Goal: Entertainment & Leisure: Consume media (video, audio)

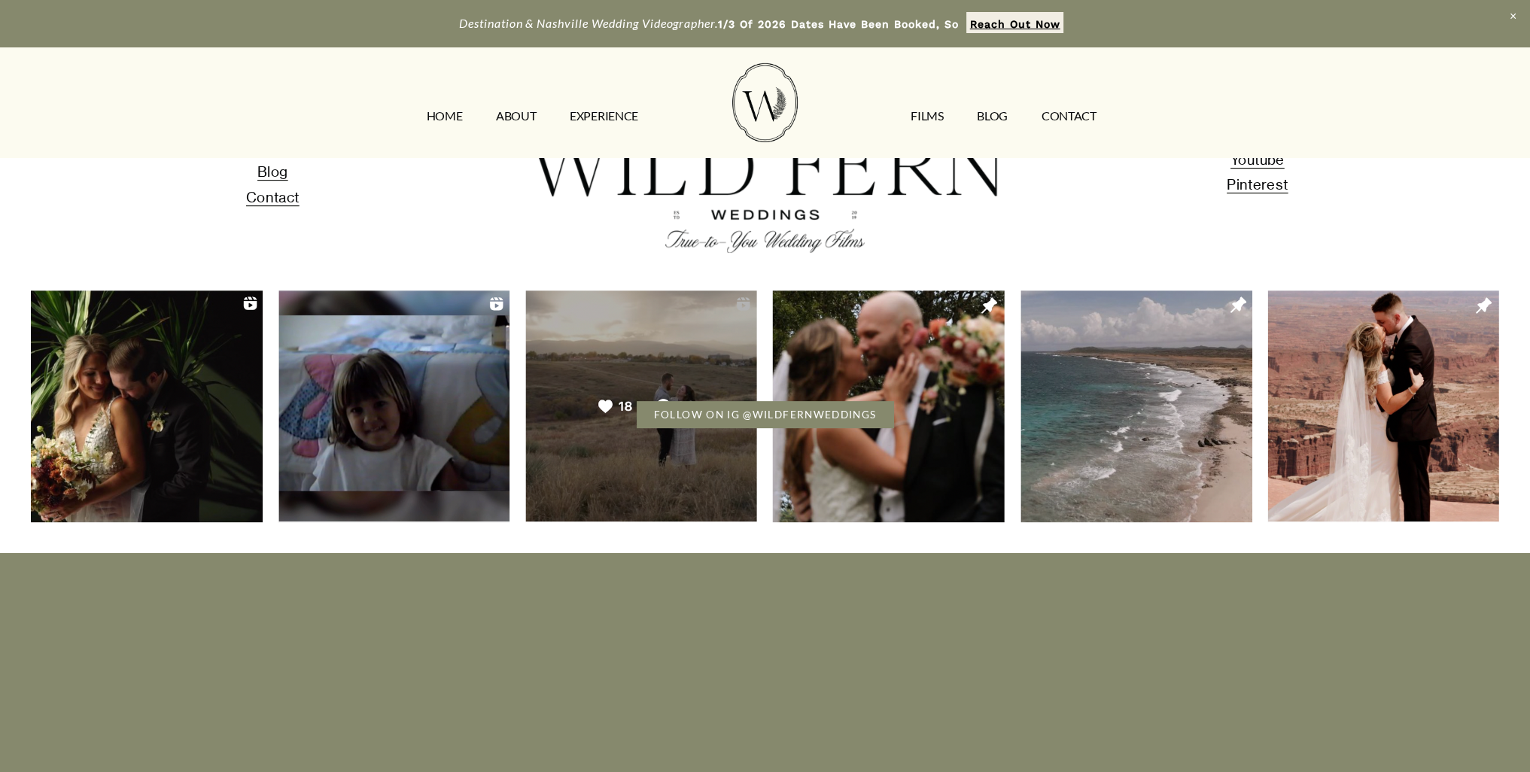
scroll to position [714, 0]
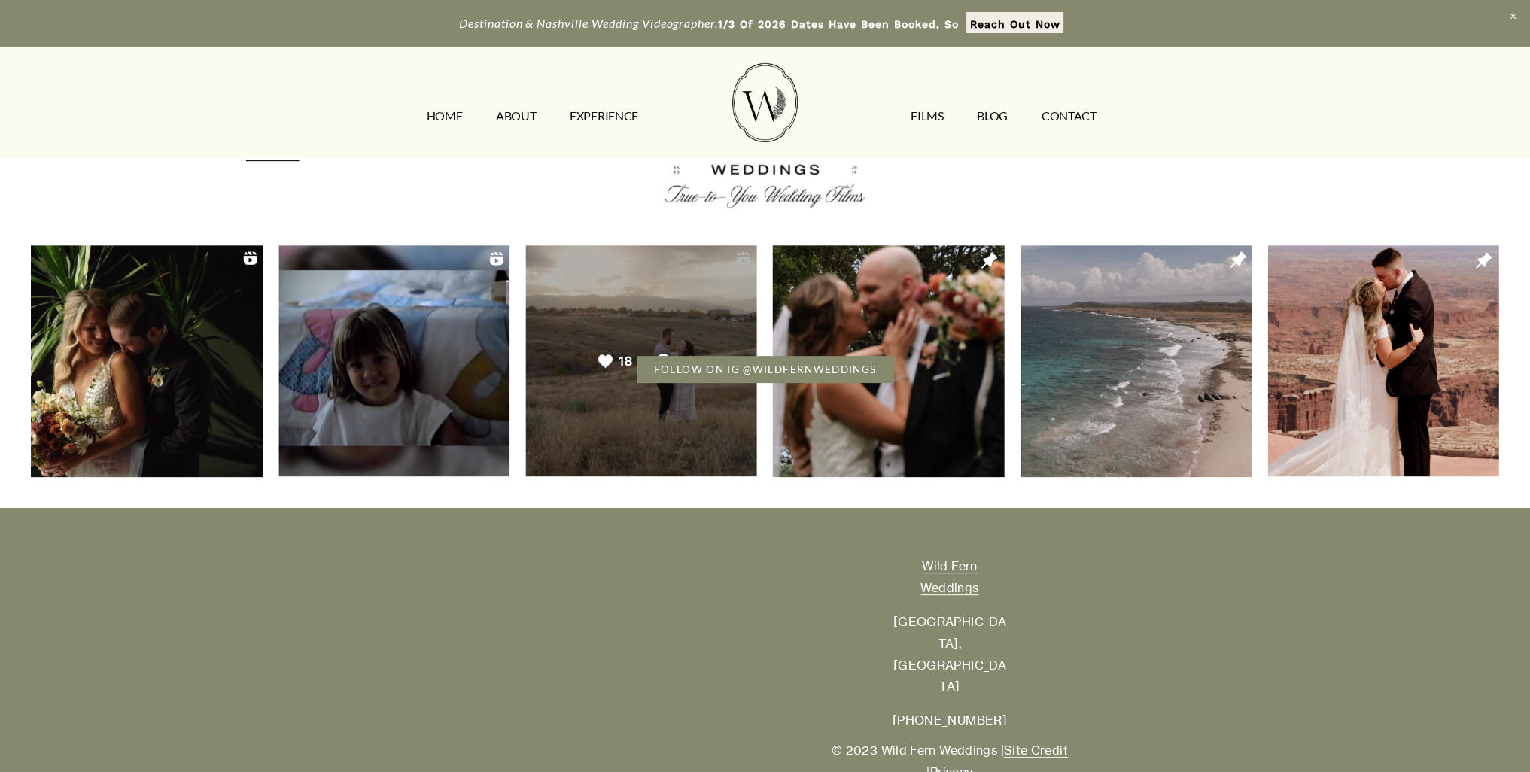
click at [605, 109] on link "EXPERIENCE" at bounding box center [604, 117] width 68 height 24
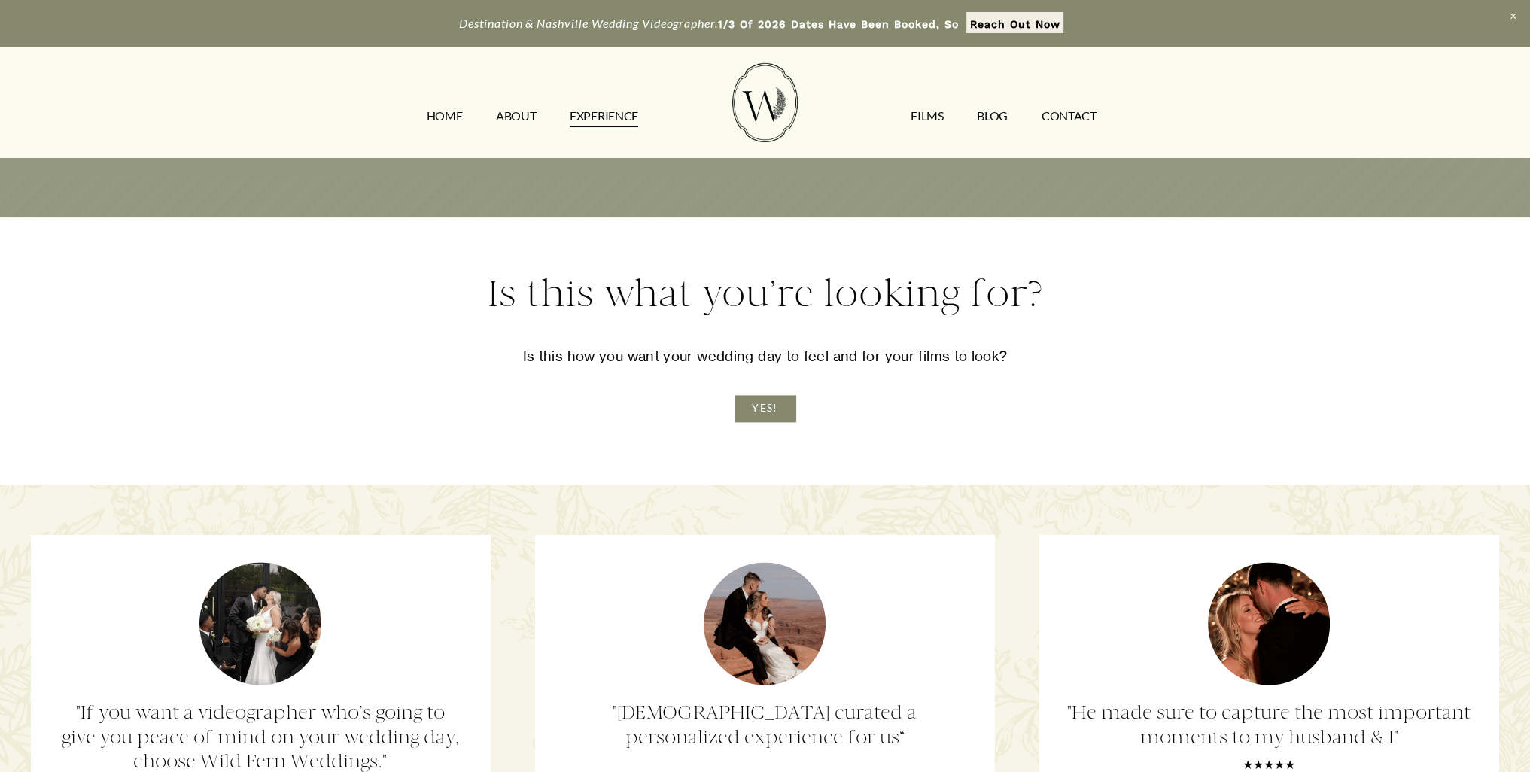
scroll to position [2691, 0]
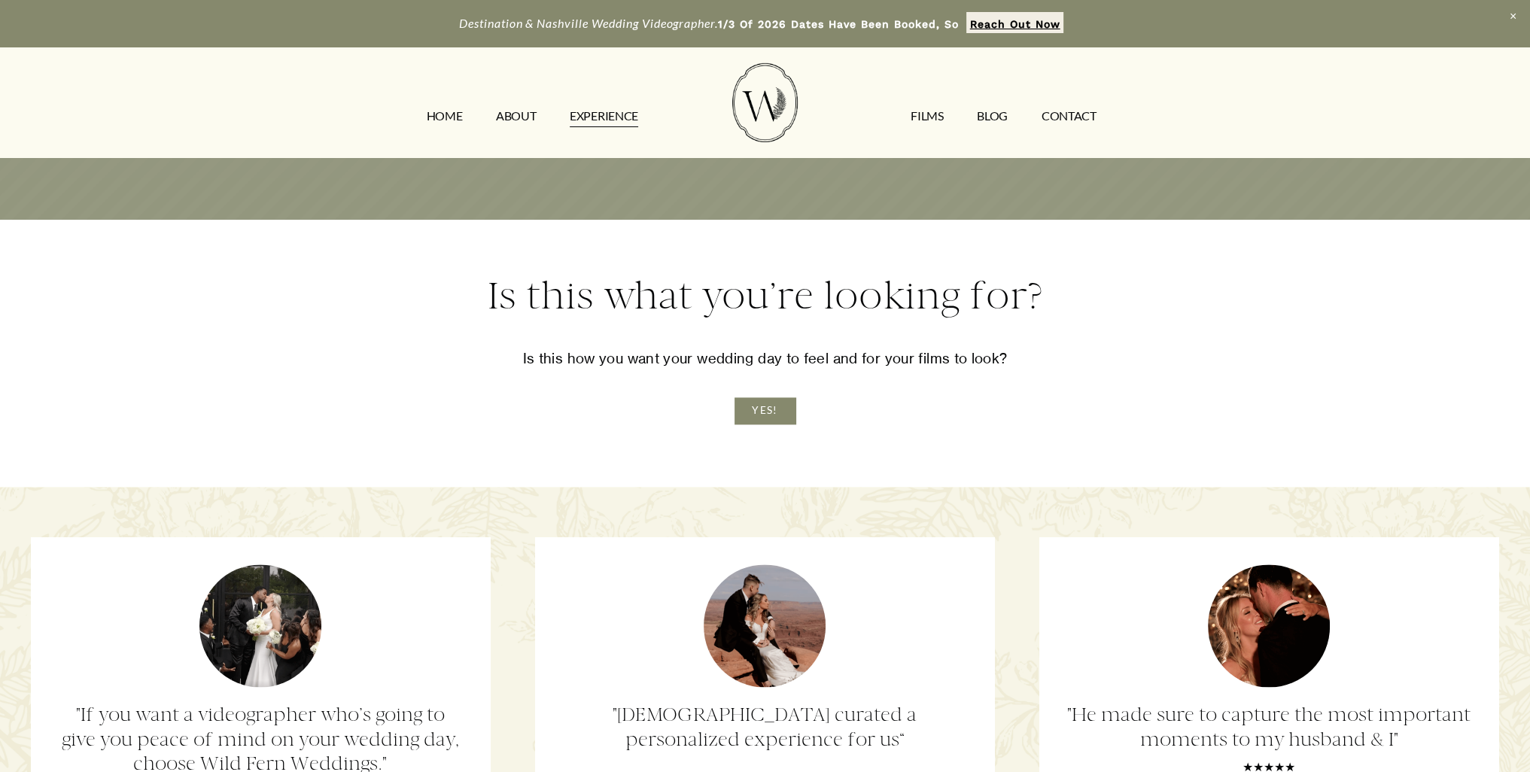
click at [783, 424] on link "YES!" at bounding box center [765, 410] width 61 height 26
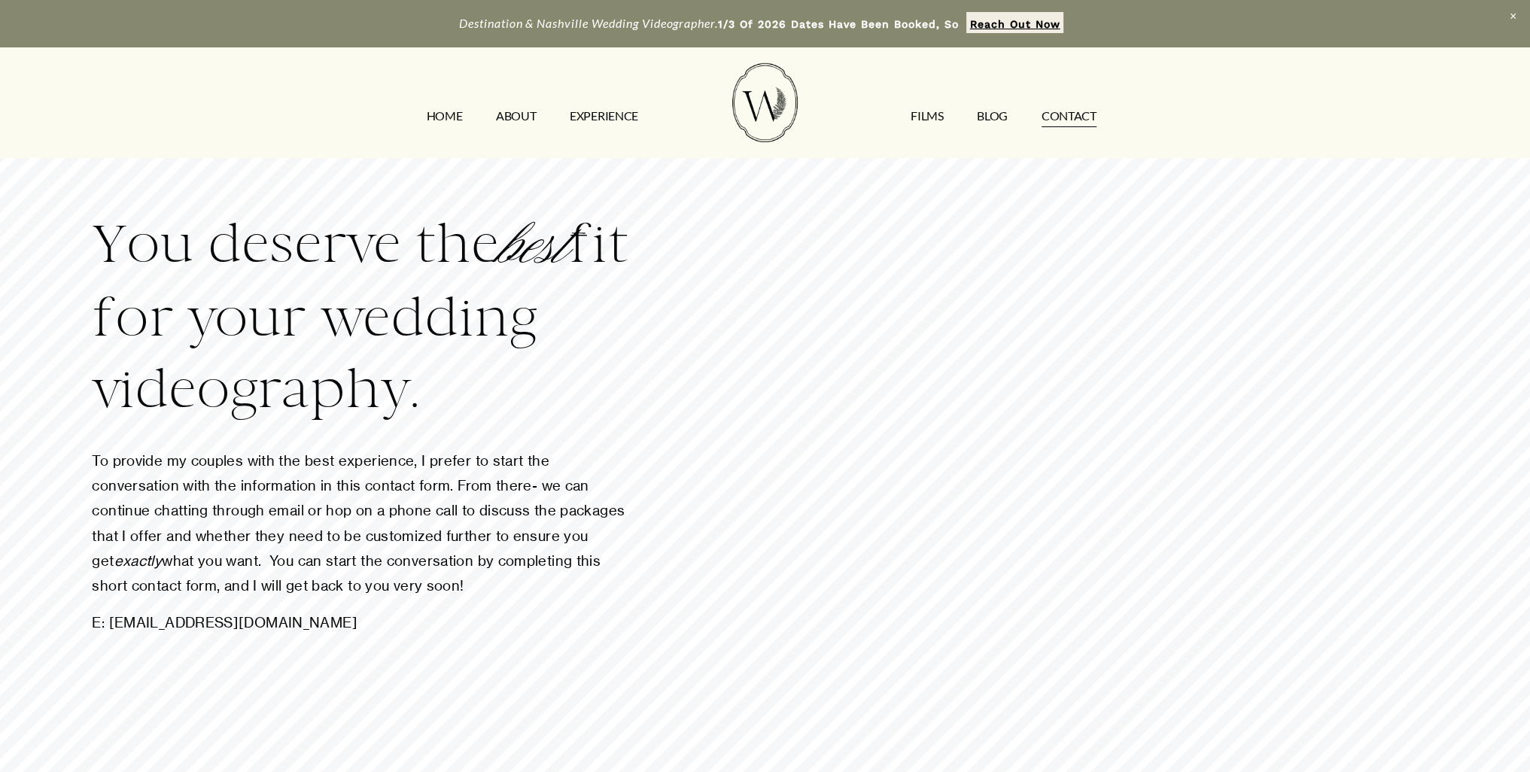
click at [616, 108] on link "EXPERIENCE" at bounding box center [604, 117] width 68 height 24
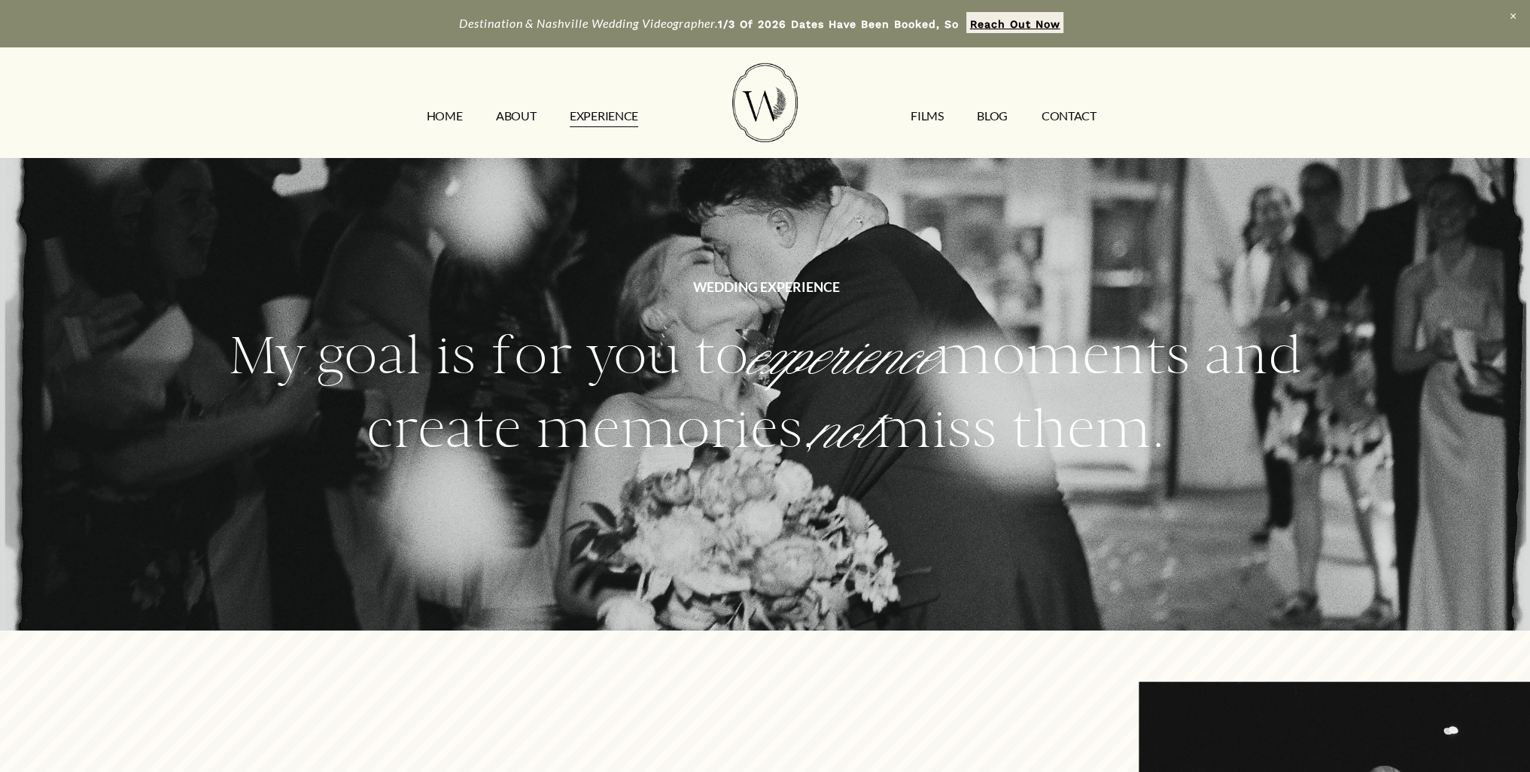
click at [930, 122] on link "FILMS" at bounding box center [927, 117] width 32 height 24
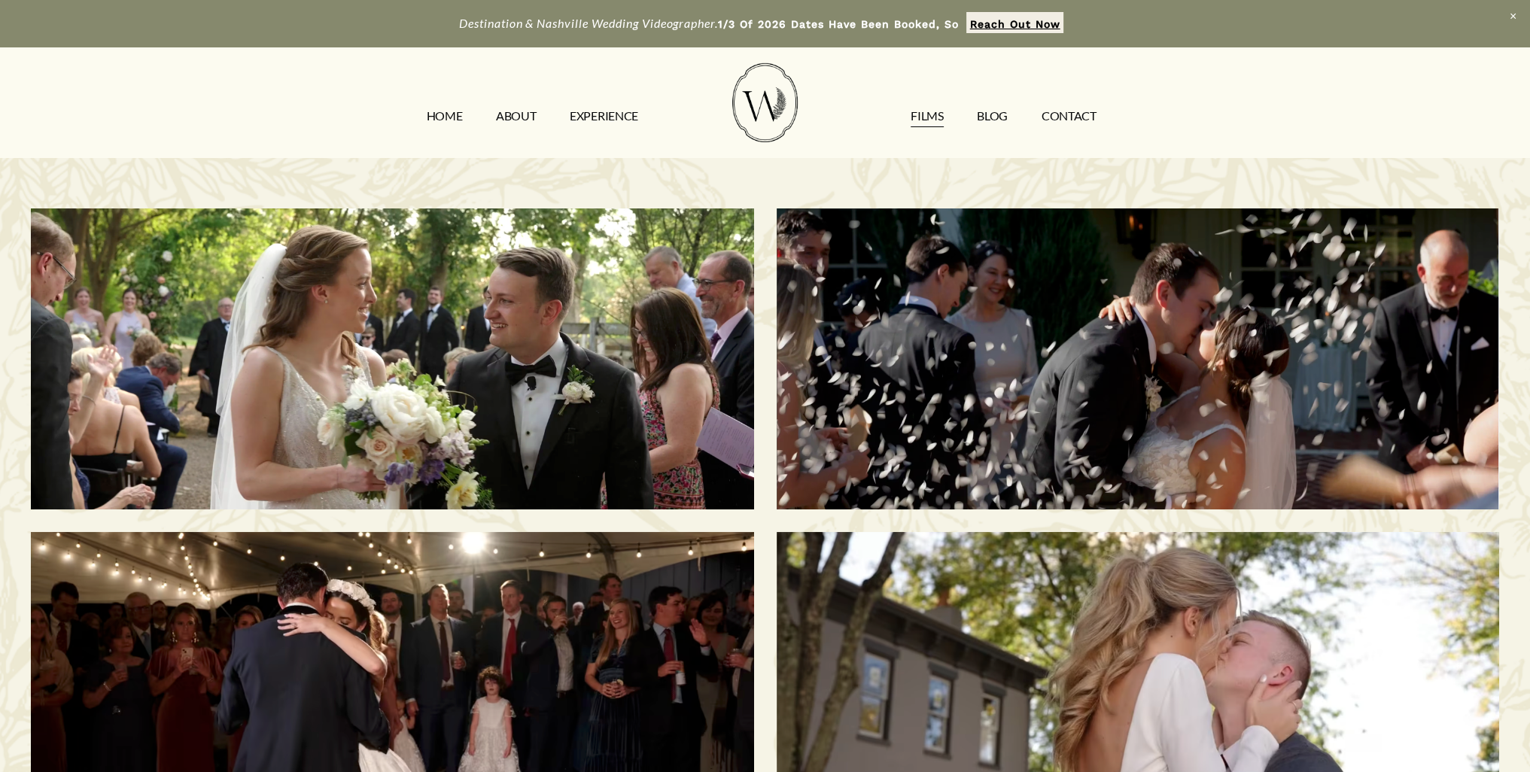
click at [991, 18] on strong "Reach Out Now" at bounding box center [1015, 24] width 90 height 12
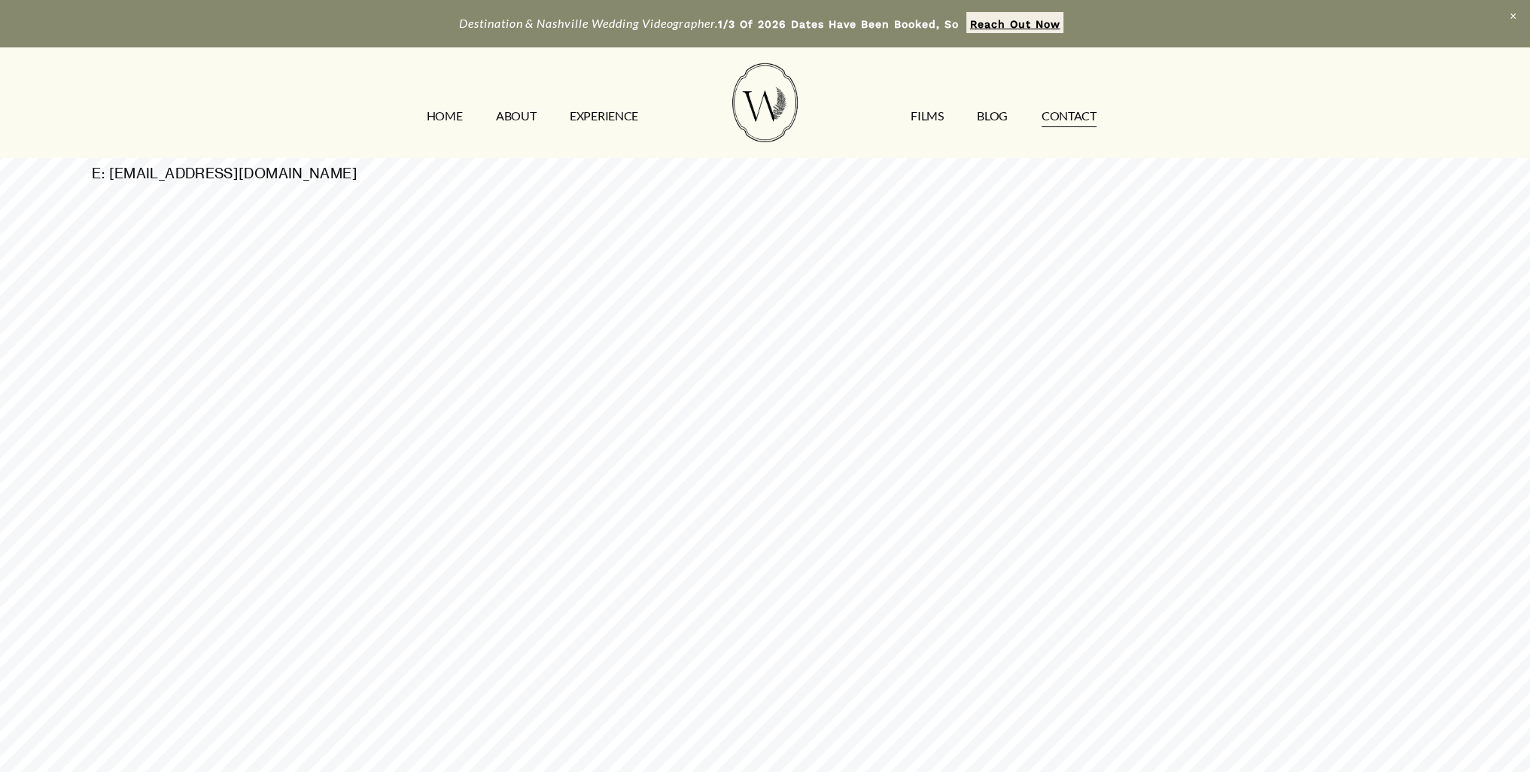
scroll to position [450, 0]
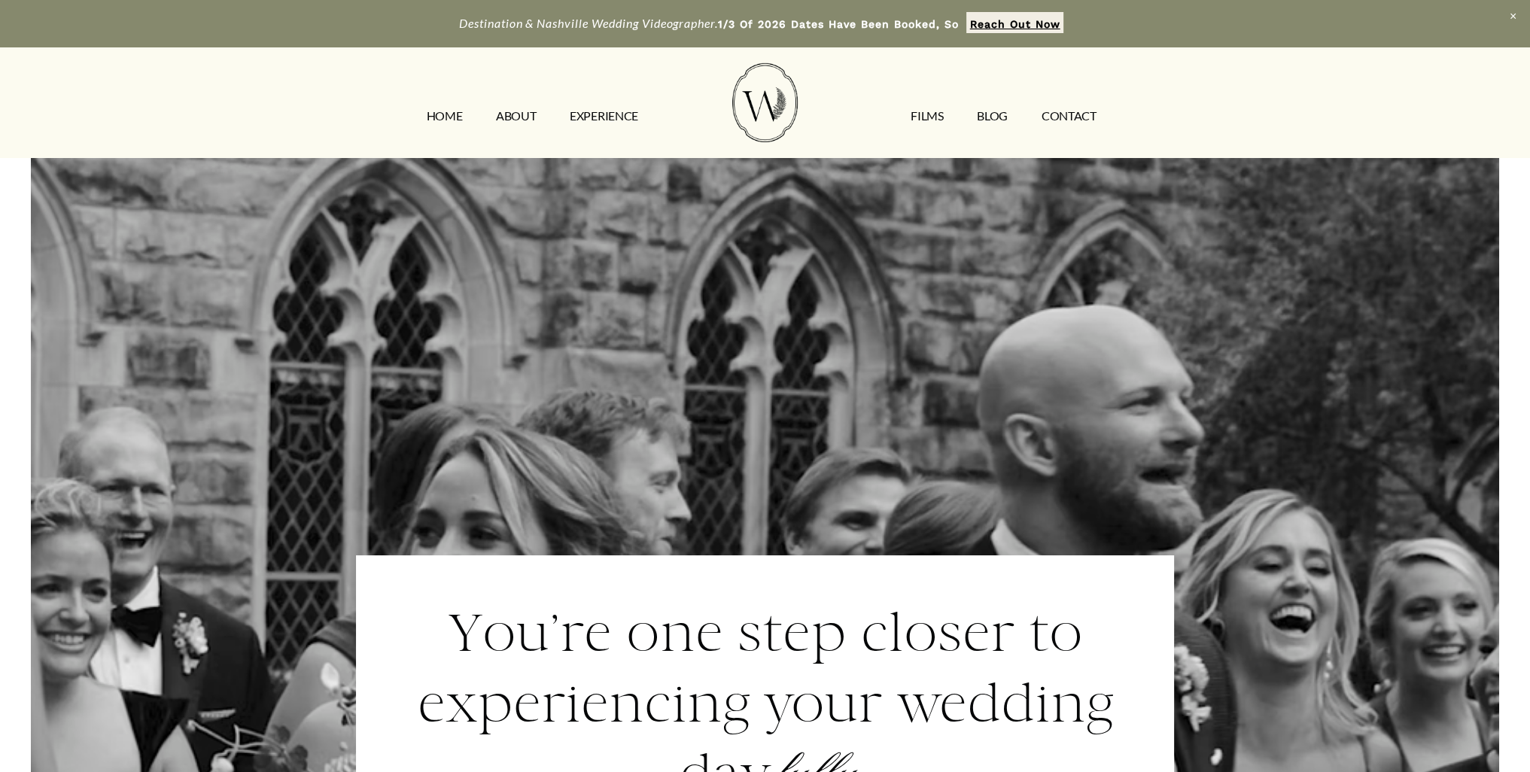
click at [933, 114] on link "FILMS" at bounding box center [927, 117] width 32 height 24
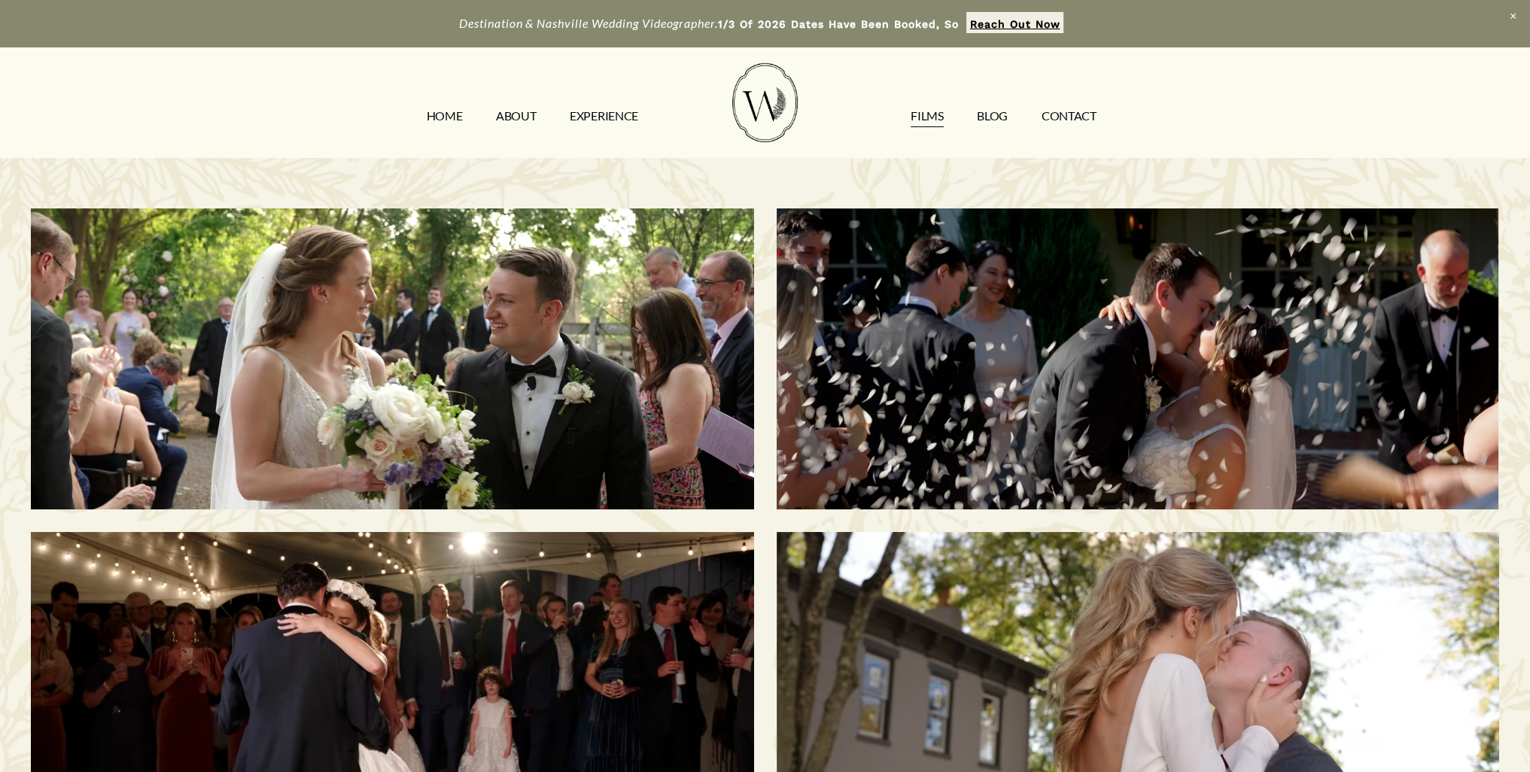
click at [1012, 338] on h3 "Savannah & Tommy | Nashville, TN" at bounding box center [1138, 359] width 622 height 166
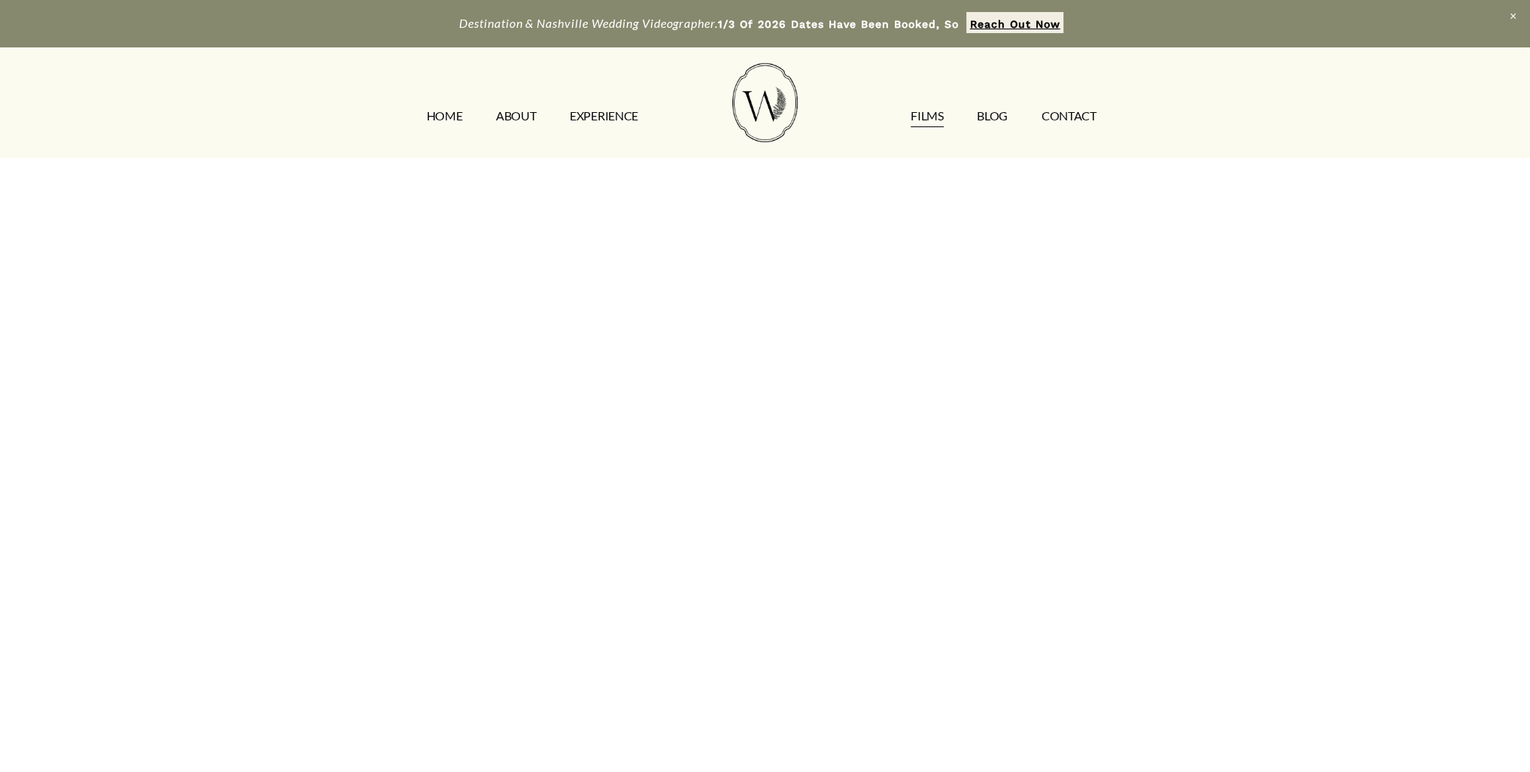
scroll to position [229, 0]
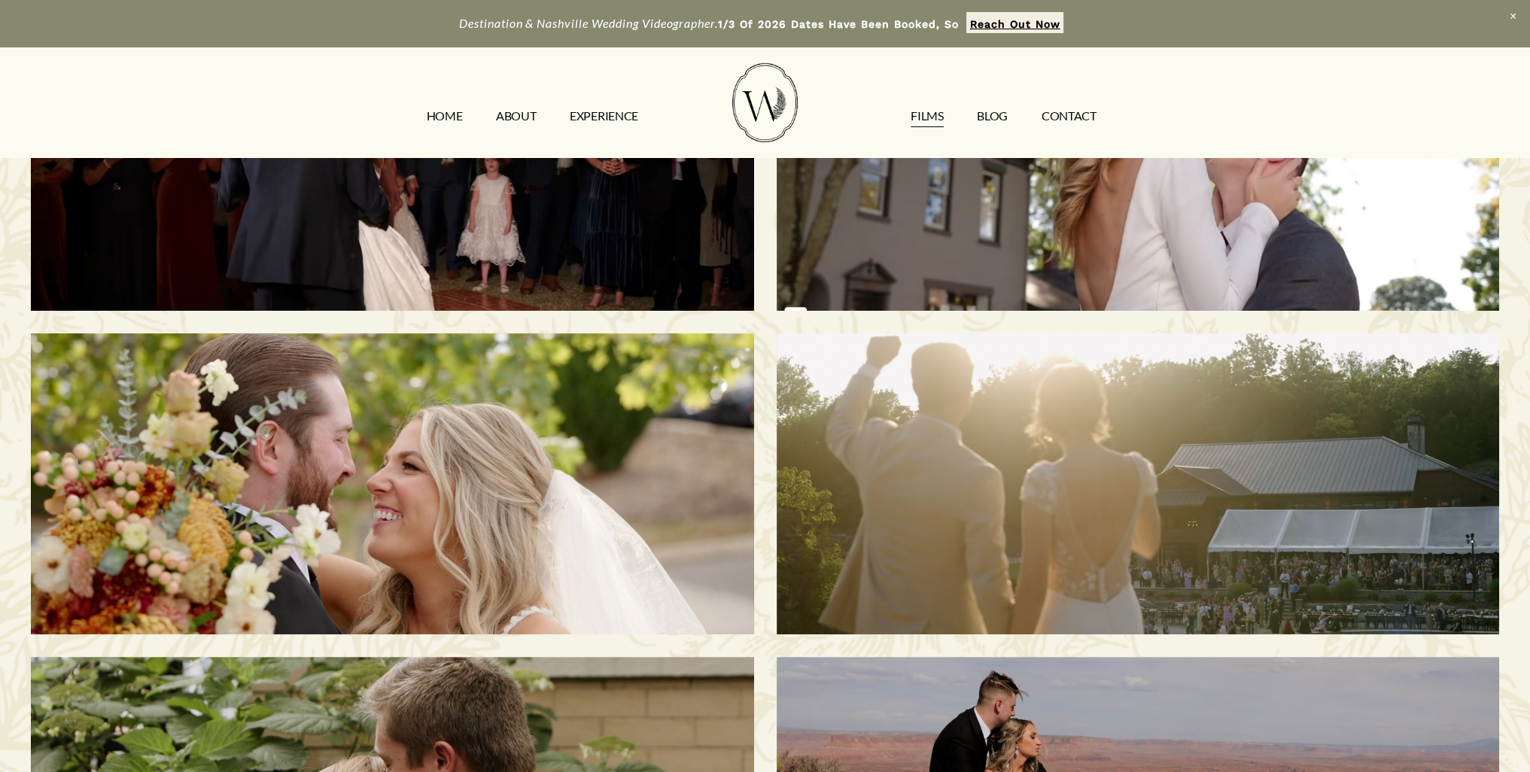
scroll to position [521, 0]
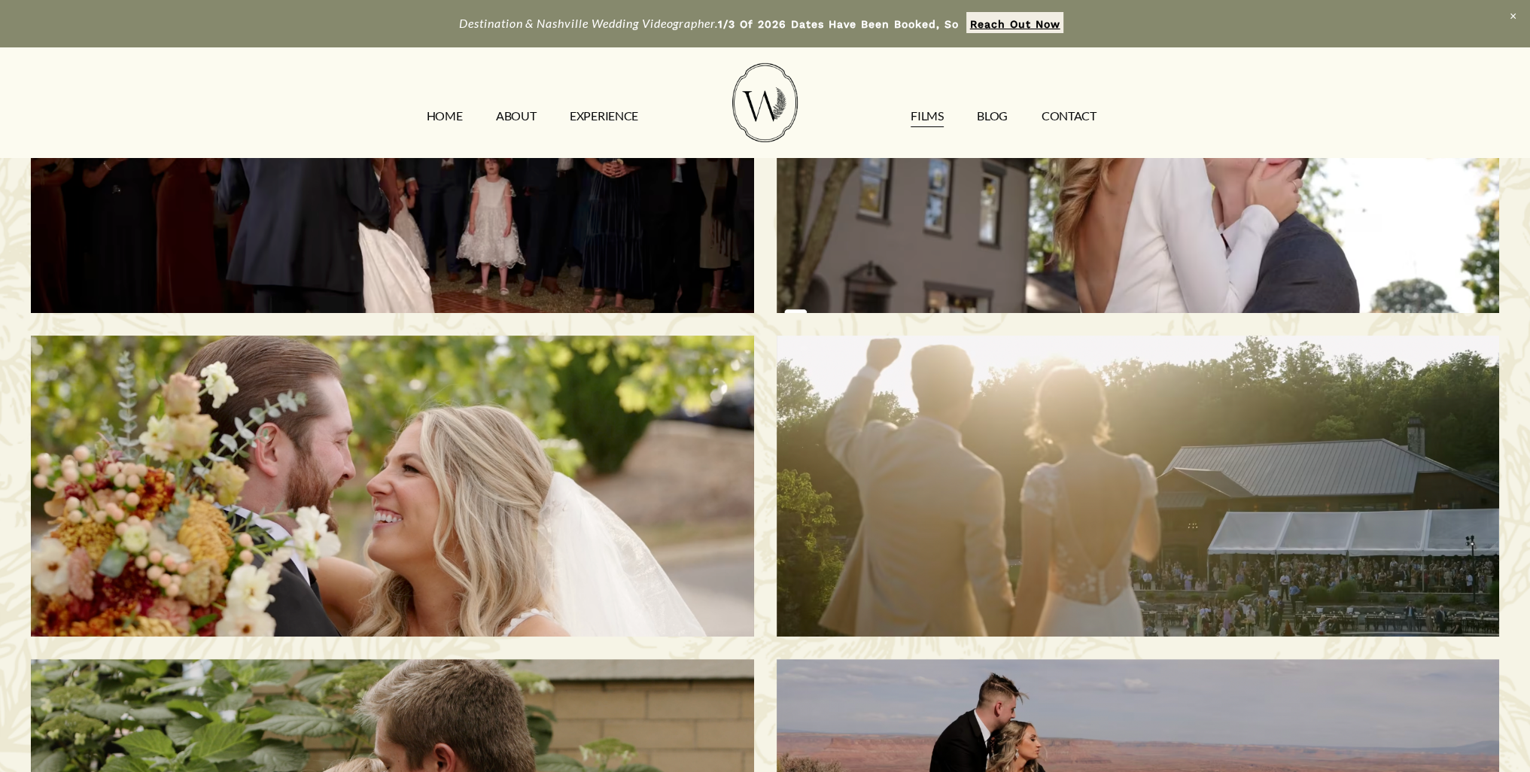
click at [666, 485] on h3 "Melissa & Taylor | Nashville, TN" at bounding box center [392, 486] width 622 height 166
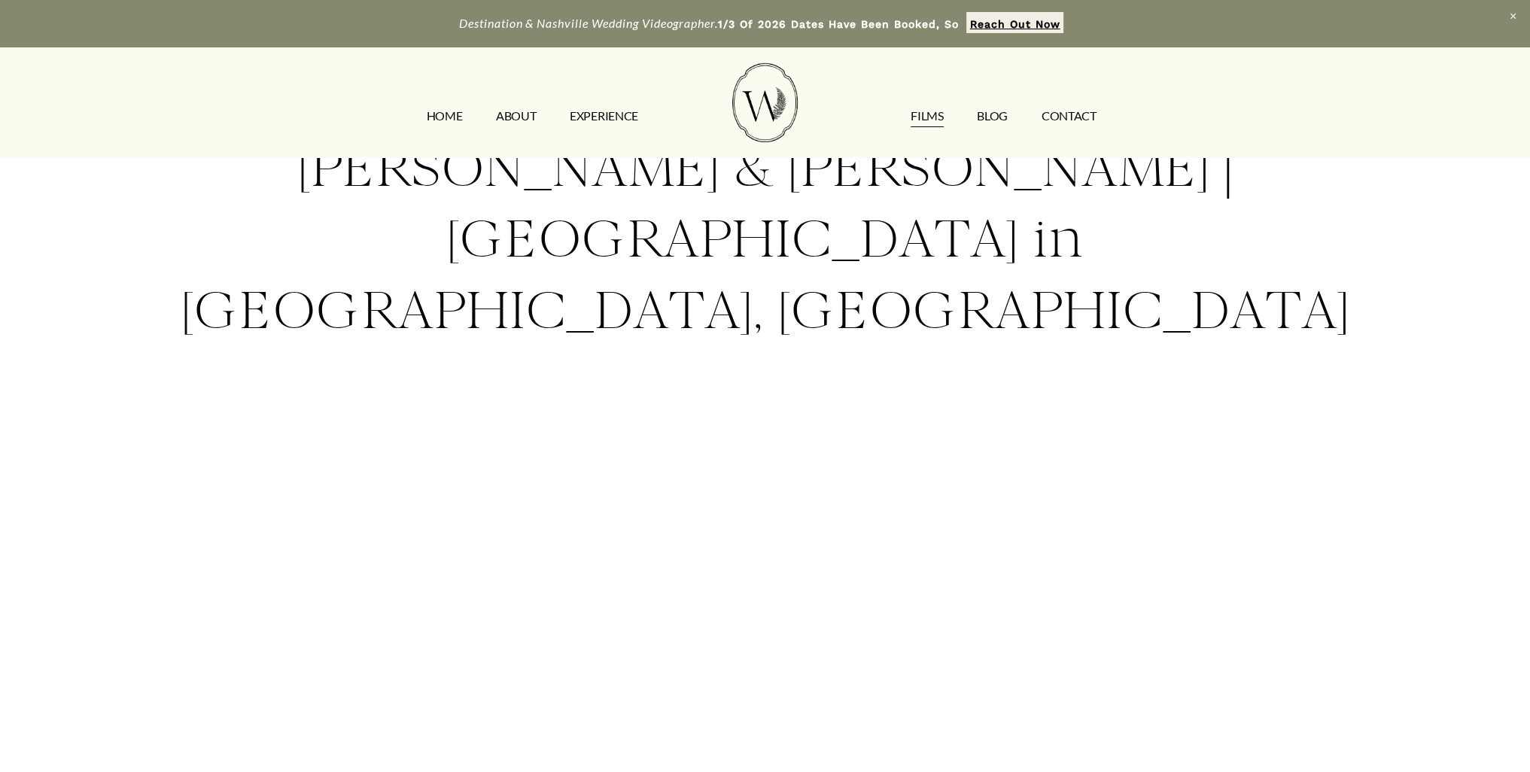
scroll to position [75, 0]
